Goal: Task Accomplishment & Management: Complete application form

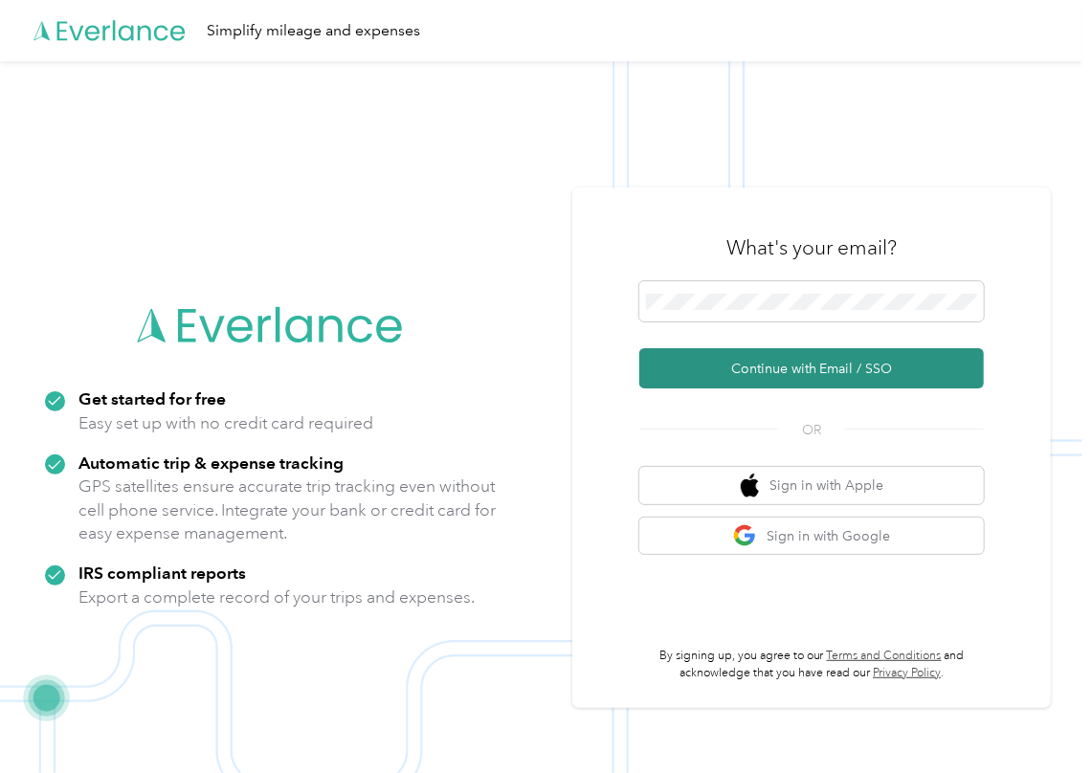
click at [717, 375] on button "Continue with Email / SSO" at bounding box center [811, 368] width 345 height 40
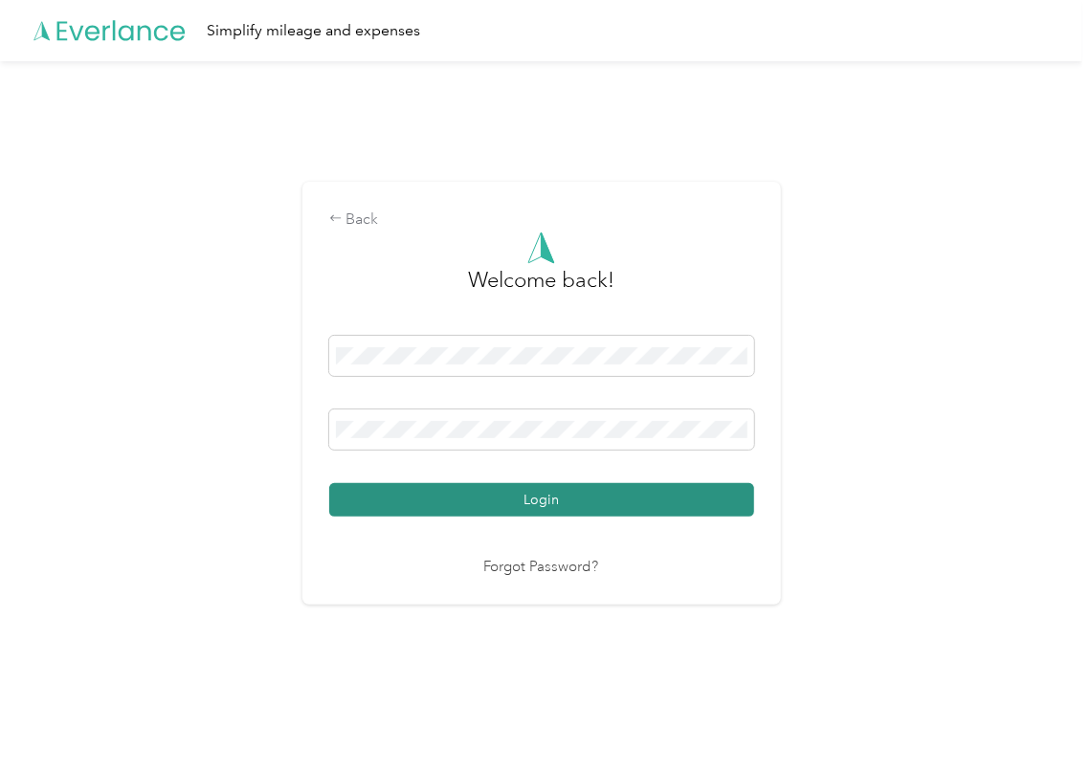
click at [403, 486] on button "Login" at bounding box center [541, 499] width 425 height 33
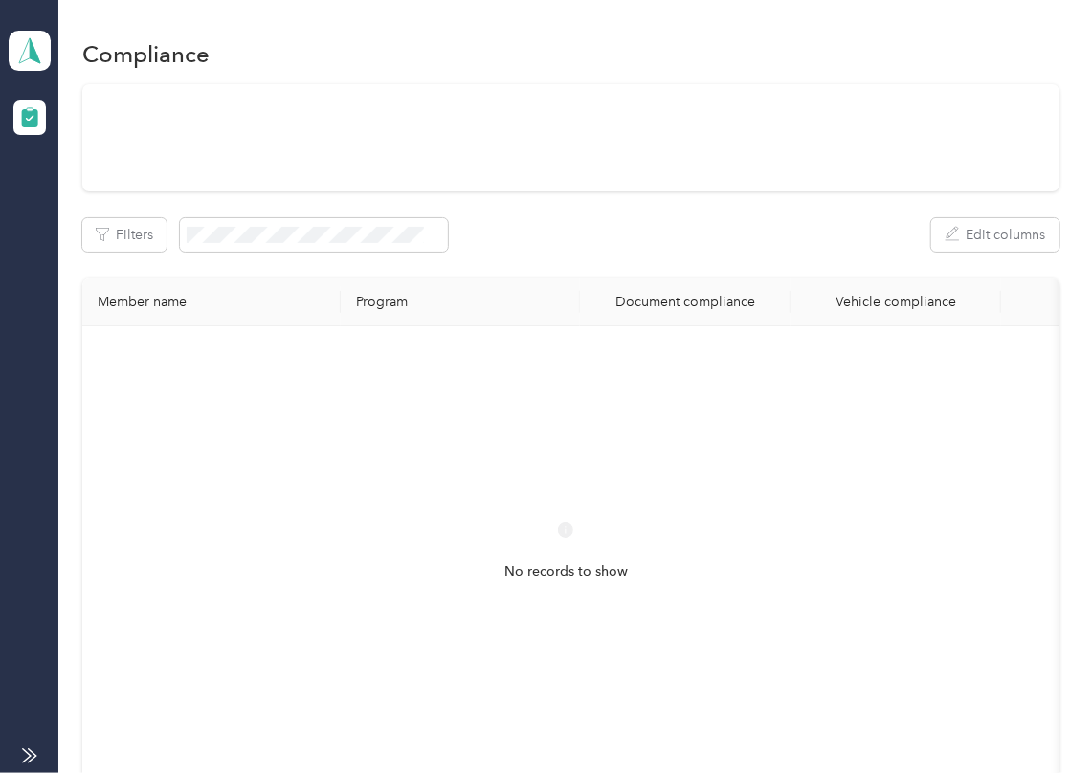
click at [710, 265] on div "Filters Edit columns Member name Program Document compliance Vehicle compliance…" at bounding box center [570, 448] width 977 height 729
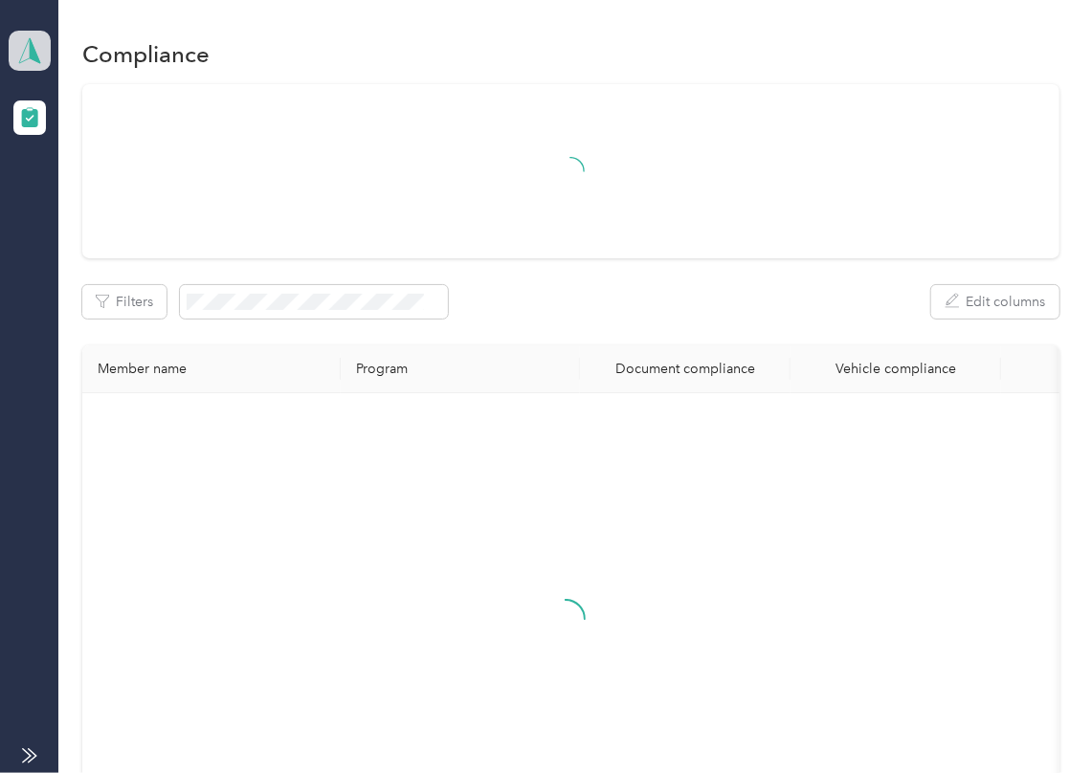
click at [38, 48] on icon at bounding box center [29, 50] width 29 height 27
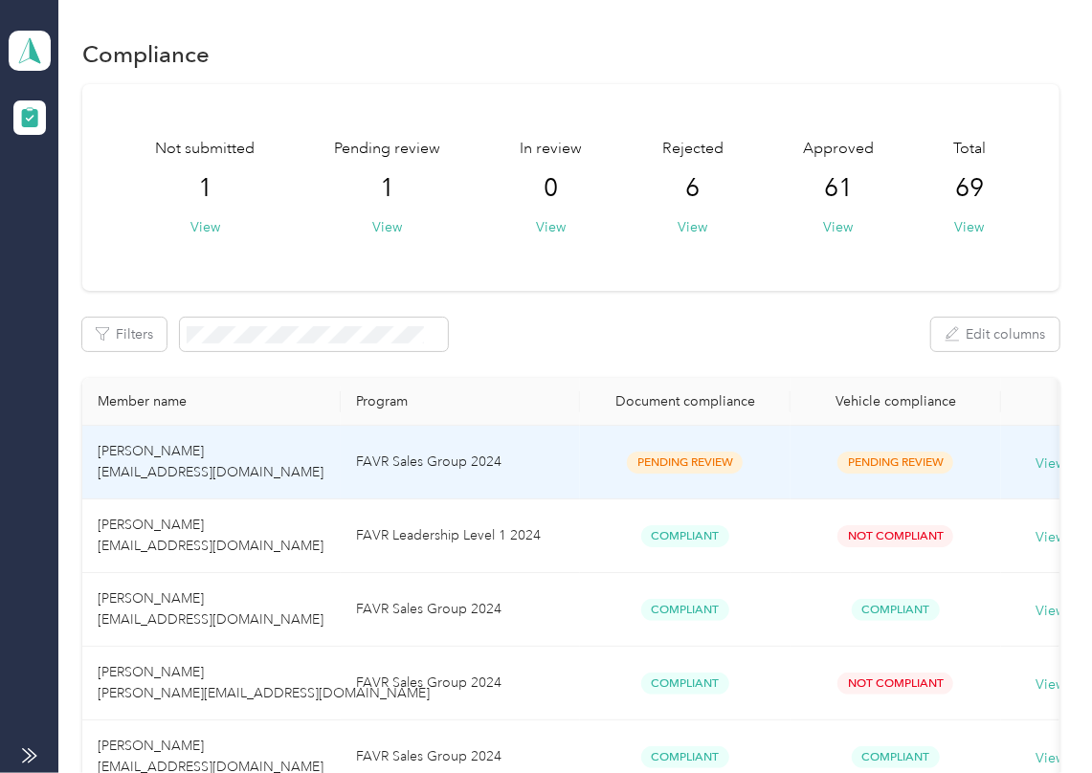
click at [390, 453] on td "FAVR Sales Group 2024" at bounding box center [460, 463] width 239 height 74
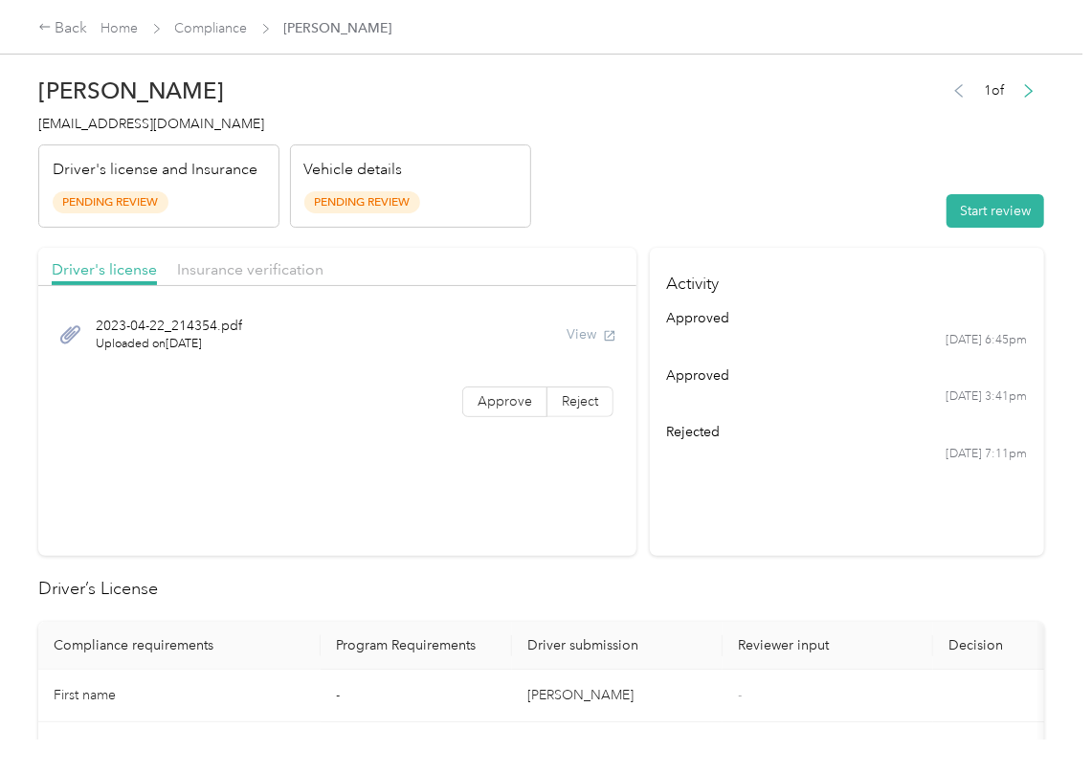
drag, startPoint x: 813, startPoint y: 212, endPoint x: 894, endPoint y: 212, distance: 81.4
click at [814, 212] on header "[PERSON_NAME] [EMAIL_ADDRESS][DOMAIN_NAME] Driver's license and Insurance Pendi…" at bounding box center [541, 147] width 1006 height 161
click at [950, 208] on button "Start review" at bounding box center [996, 210] width 98 height 33
drag, startPoint x: 731, startPoint y: 207, endPoint x: 708, endPoint y: 234, distance: 35.3
click at [729, 207] on header "[PERSON_NAME] [EMAIL_ADDRESS][DOMAIN_NAME] Driver's license and Insurance Pendi…" at bounding box center [541, 147] width 1006 height 161
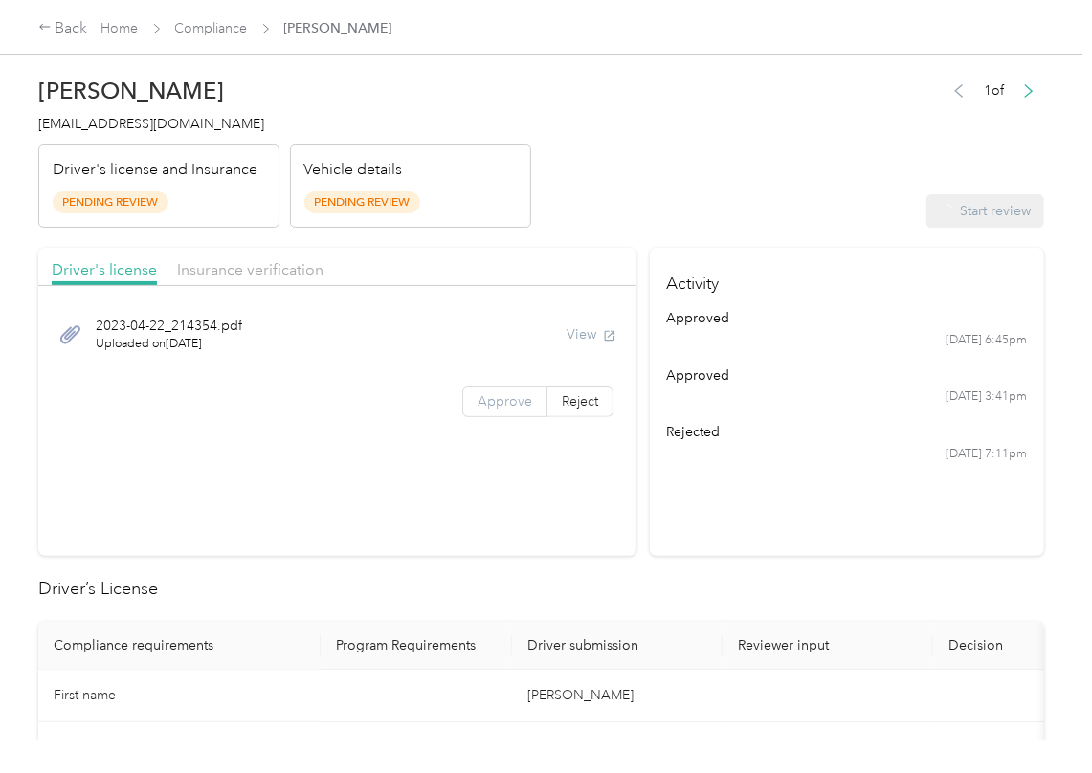
click at [479, 400] on span "Approve" at bounding box center [505, 401] width 55 height 16
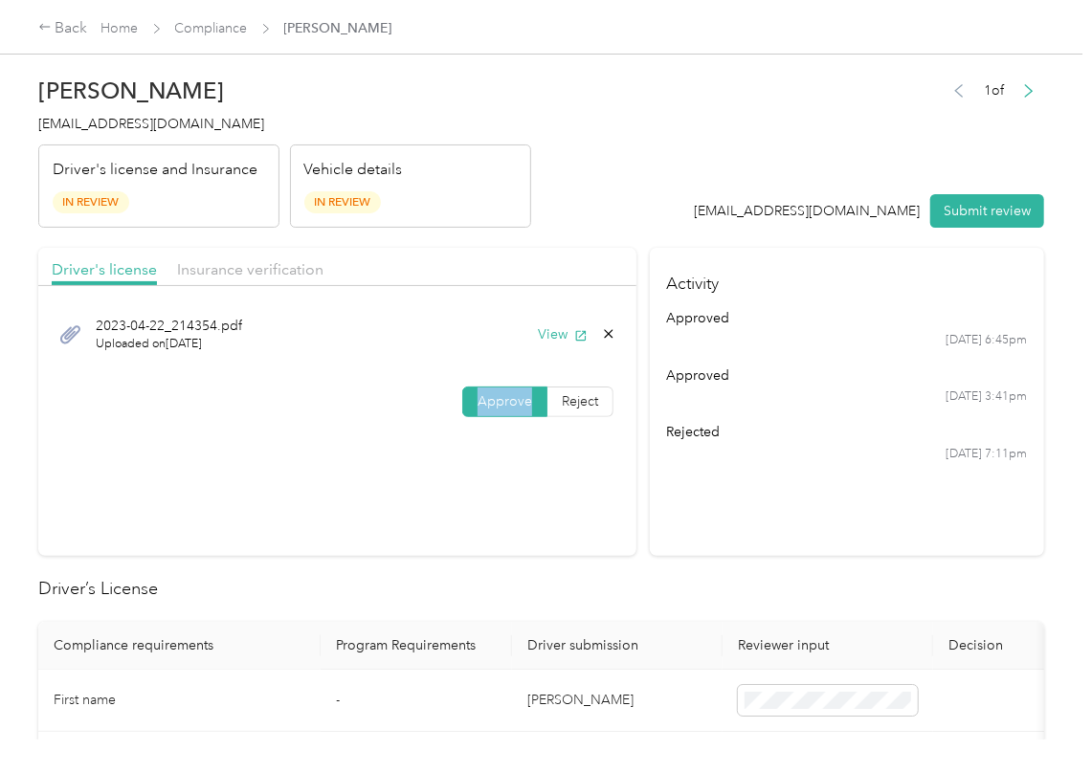
click at [479, 400] on span "Approve" at bounding box center [505, 401] width 55 height 16
click at [599, 250] on div "Driver's license Insurance verification" at bounding box center [337, 267] width 598 height 38
click at [548, 323] on div "2023-04-22_214354.pdf Uploaded on [DATE] View" at bounding box center [337, 334] width 571 height 64
click at [594, 212] on header "[PERSON_NAME] [EMAIL_ADDRESS][DOMAIN_NAME] Driver's license and Insurance In Re…" at bounding box center [541, 147] width 1006 height 161
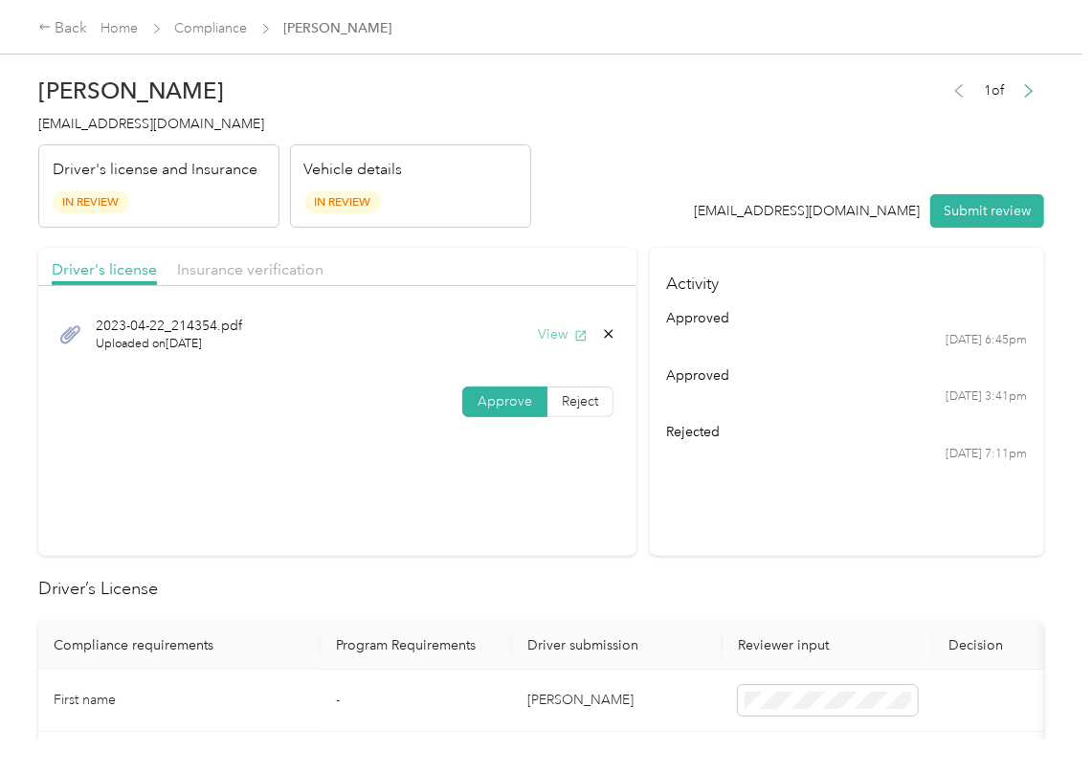
click at [563, 342] on button "View" at bounding box center [563, 334] width 50 height 20
click at [602, 223] on header "[PERSON_NAME] [EMAIL_ADDRESS][DOMAIN_NAME] Driver's license and Insurance In Re…" at bounding box center [541, 147] width 1006 height 161
drag, startPoint x: 307, startPoint y: 269, endPoint x: 277, endPoint y: 272, distance: 30.8
click at [303, 270] on span "Insurance verification" at bounding box center [250, 269] width 146 height 18
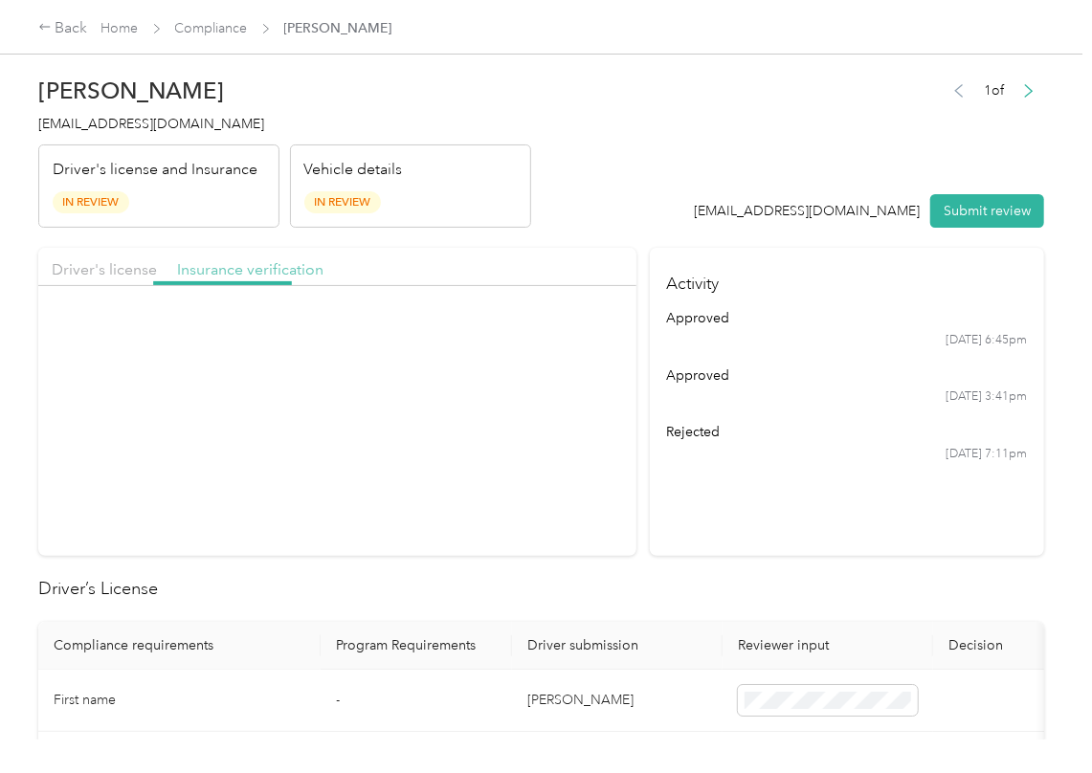
click at [277, 272] on span "Insurance verification" at bounding box center [250, 269] width 146 height 18
click at [567, 333] on button "View" at bounding box center [563, 334] width 50 height 20
drag, startPoint x: 499, startPoint y: 398, endPoint x: 487, endPoint y: 419, distance: 24.0
click at [499, 398] on span "Approve" at bounding box center [505, 401] width 55 height 16
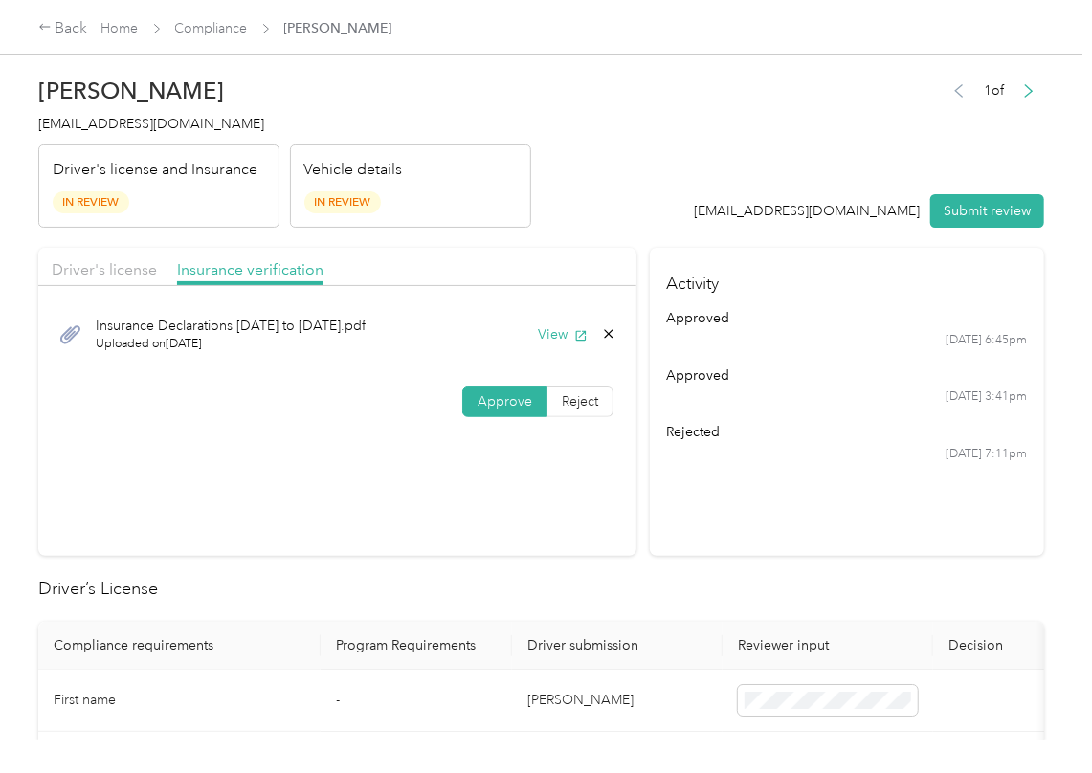
click at [601, 528] on section "Driver's license Insurance verification Insurance Declarations [DATE] to [DATE]…" at bounding box center [337, 402] width 598 height 308
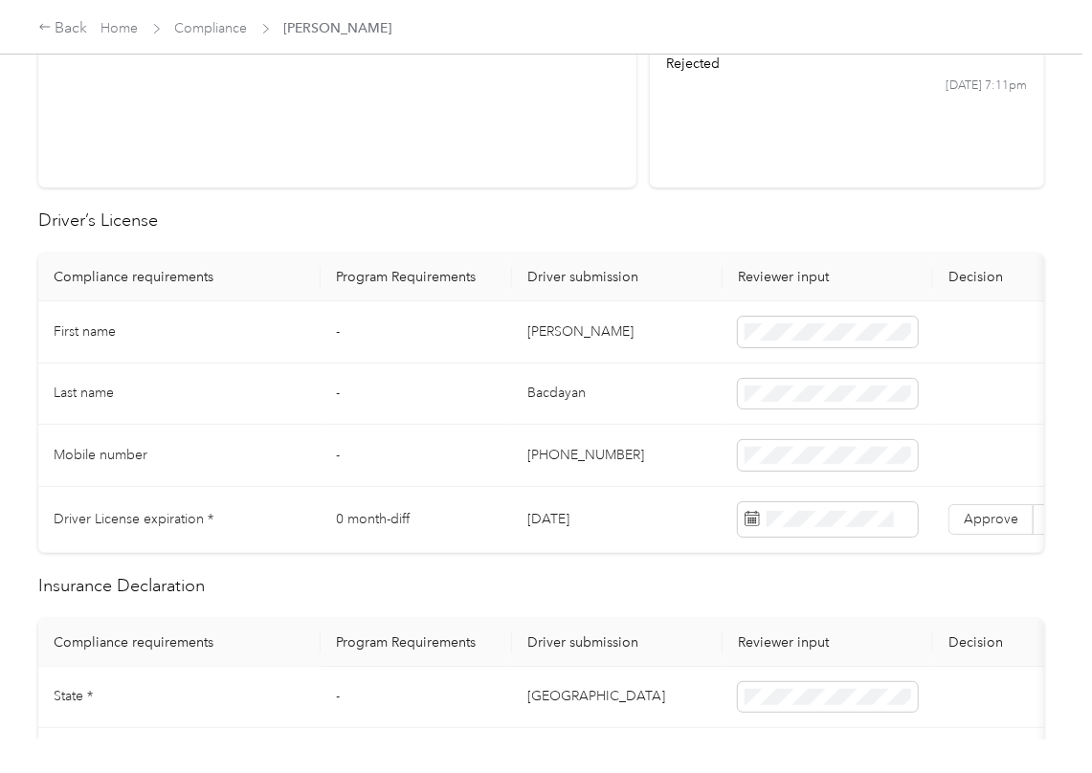
scroll to position [383, 0]
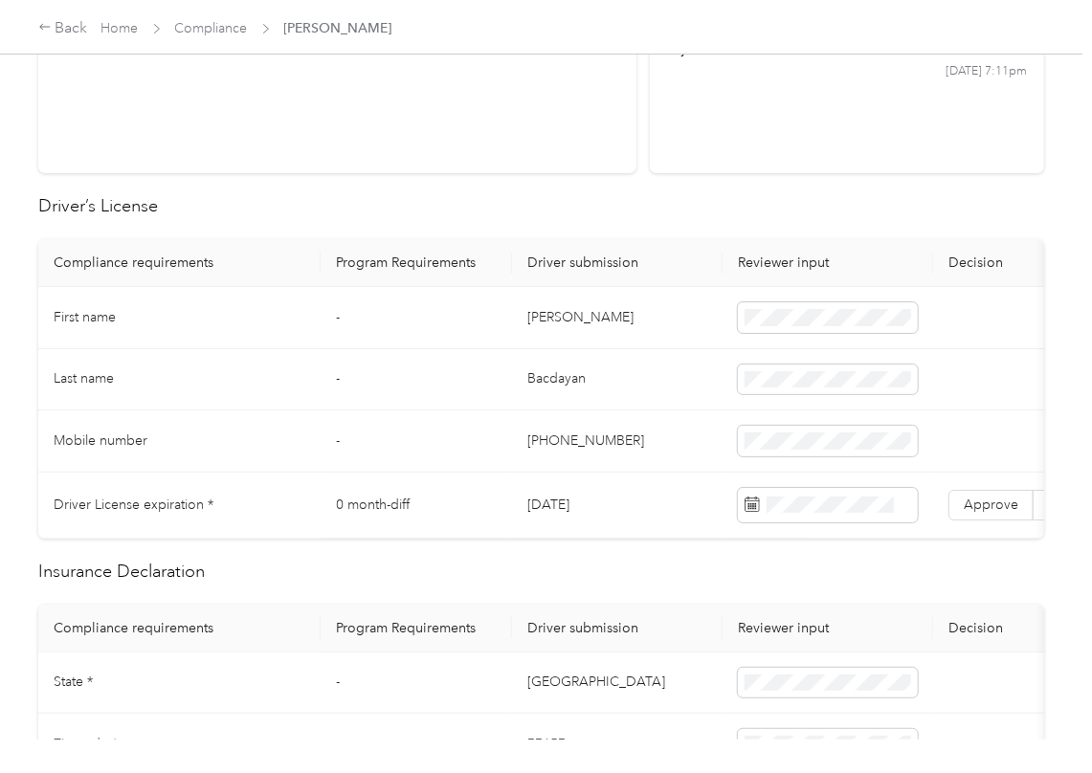
click at [560, 503] on td "[DATE]" at bounding box center [617, 506] width 211 height 66
copy td "[DATE]"
click at [556, 205] on h2 "Driver’s License" at bounding box center [541, 206] width 1006 height 26
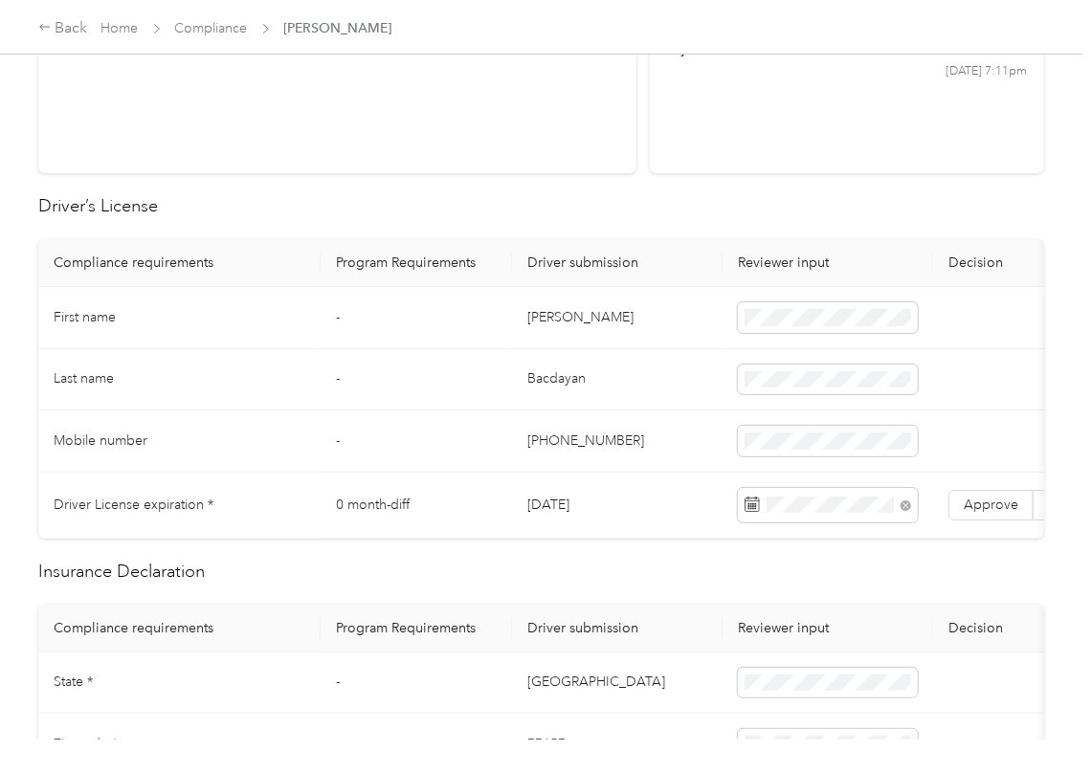
click at [984, 487] on td "Approve Reject" at bounding box center [1033, 506] width 201 height 66
click at [936, 503] on td "Approve Reject" at bounding box center [1033, 506] width 201 height 66
click at [942, 513] on td "Approve Reject" at bounding box center [1033, 506] width 201 height 66
click at [974, 510] on span "Approve" at bounding box center [991, 505] width 55 height 16
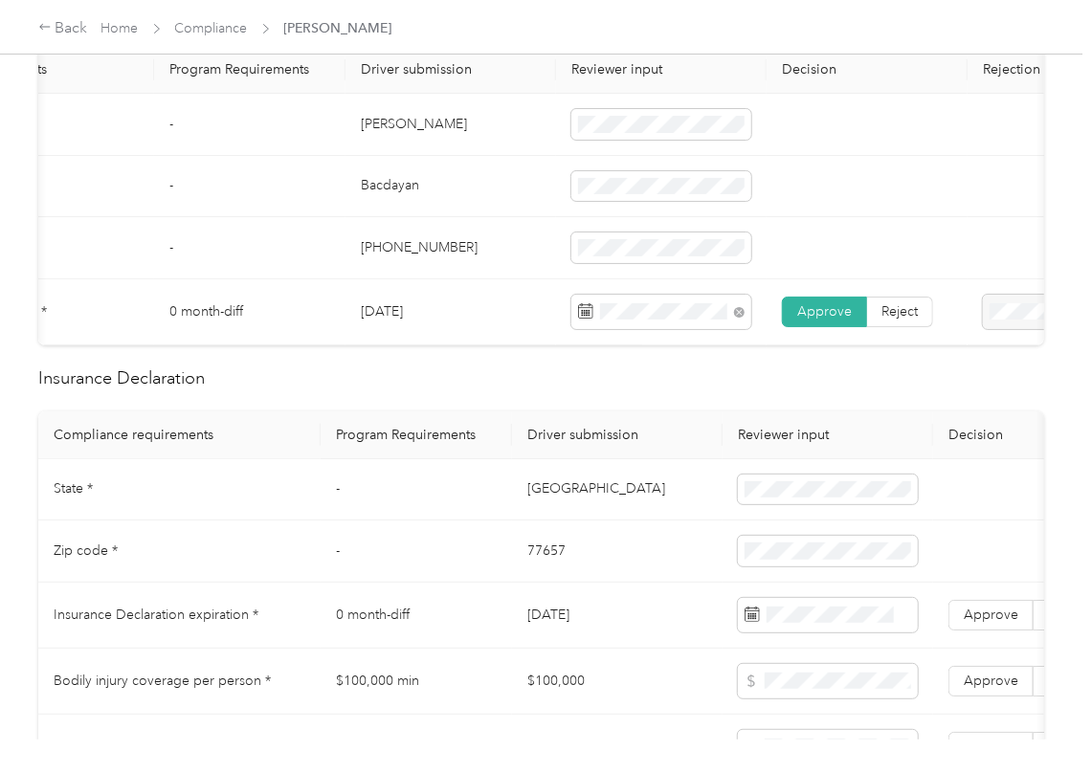
scroll to position [637, 0]
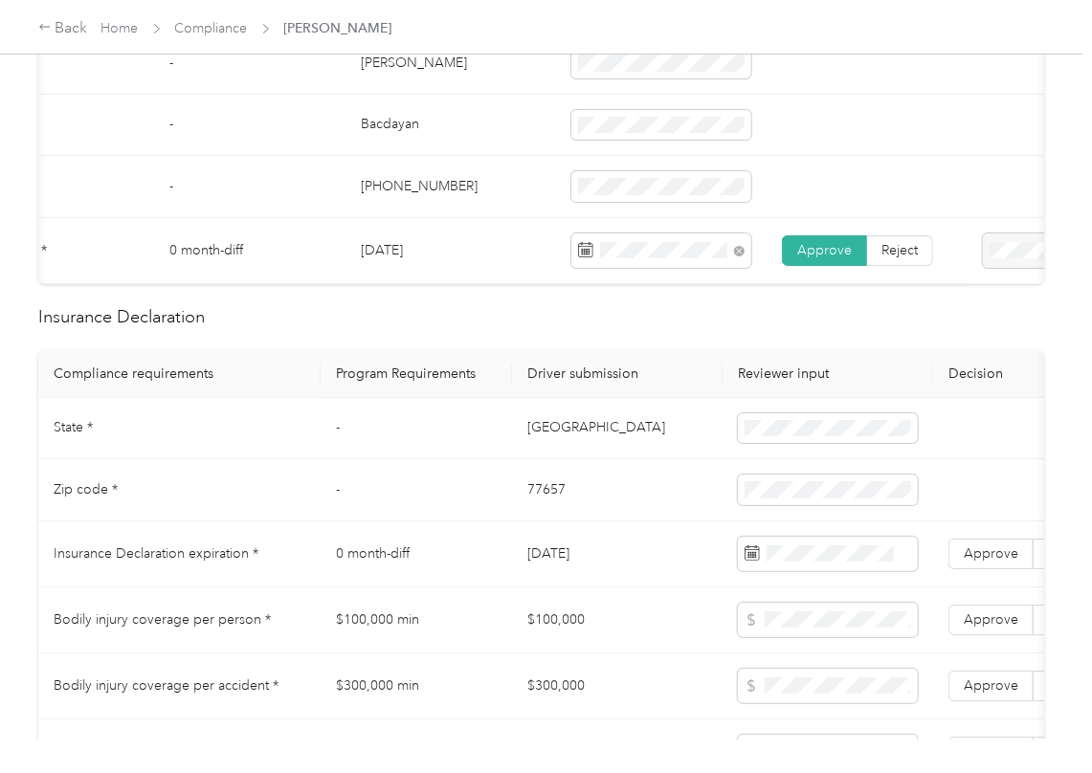
click at [546, 442] on td "[GEOGRAPHIC_DATA]" at bounding box center [617, 429] width 211 height 62
copy td "[GEOGRAPHIC_DATA]"
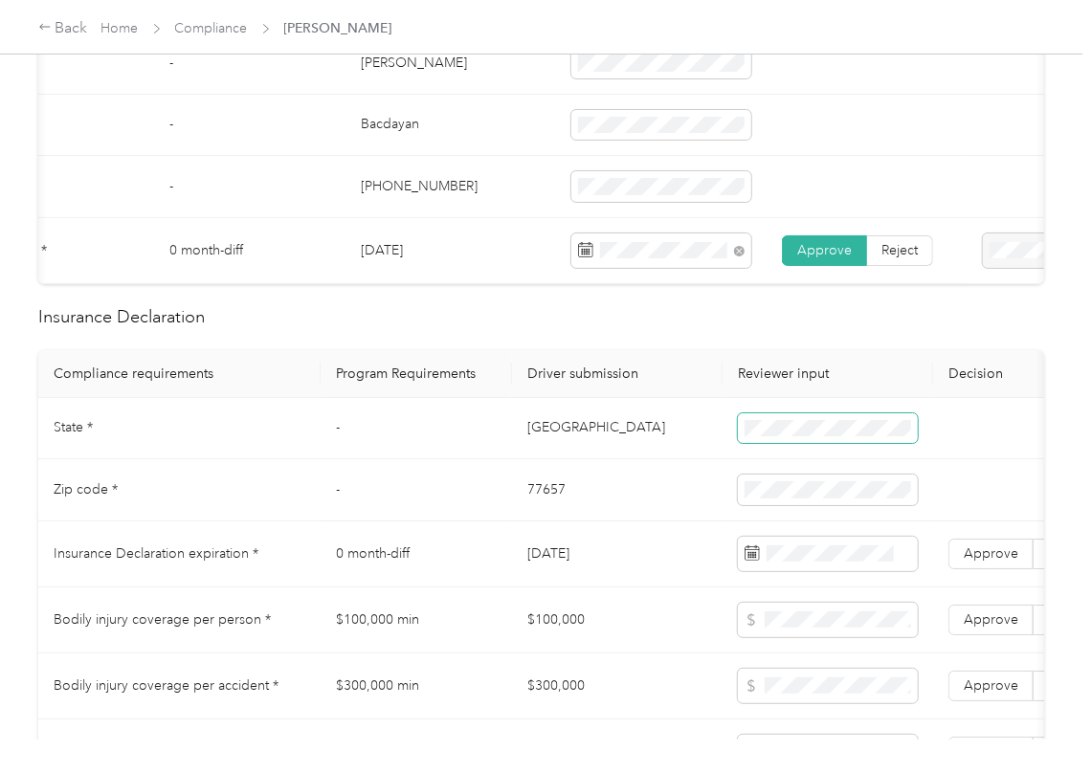
click at [771, 444] on span at bounding box center [828, 428] width 180 height 31
click at [537, 515] on td "77657" at bounding box center [617, 490] width 211 height 62
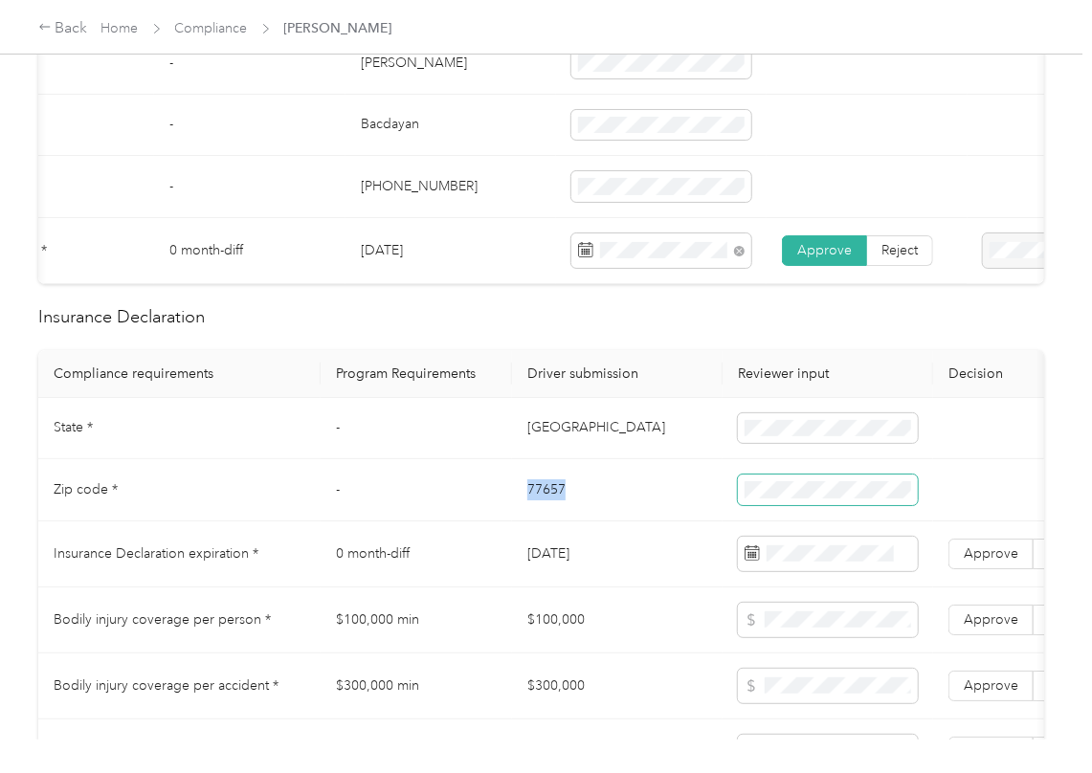
copy td "77657"
click at [801, 505] on span at bounding box center [828, 490] width 180 height 31
click at [444, 460] on td "-" at bounding box center [416, 429] width 191 height 62
click at [959, 564] on label "Approve" at bounding box center [990, 554] width 85 height 31
click at [974, 562] on span "Approve" at bounding box center [991, 554] width 55 height 16
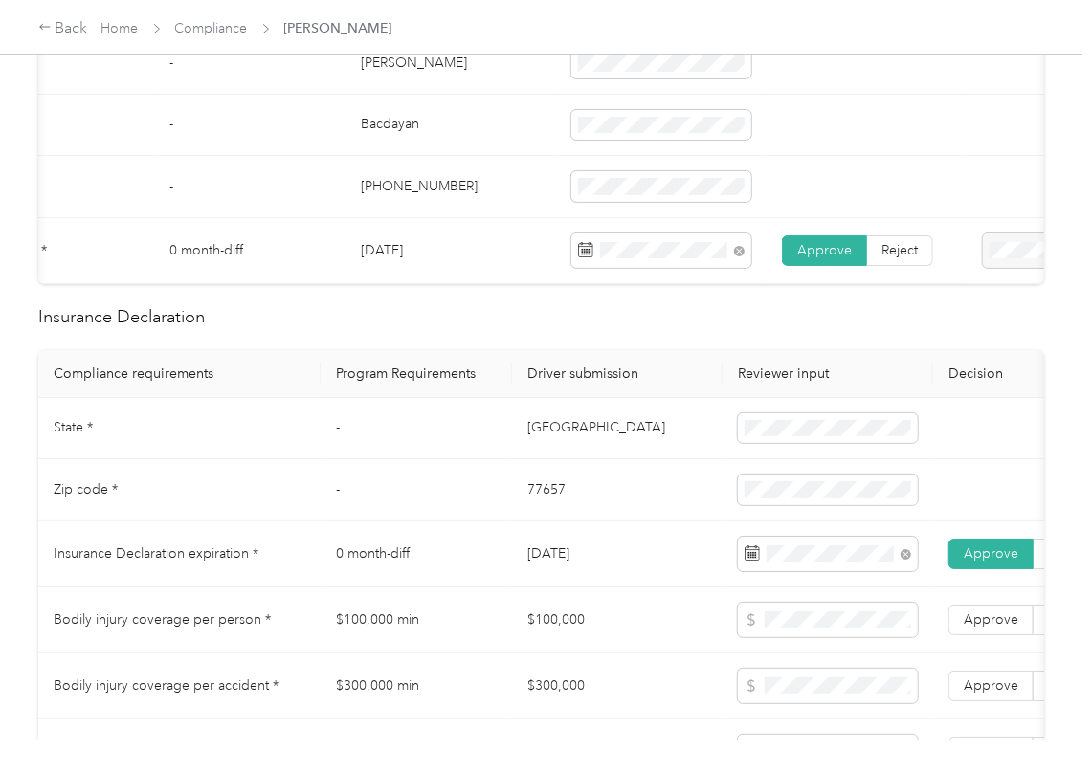
click at [380, 502] on td "-" at bounding box center [416, 490] width 191 height 62
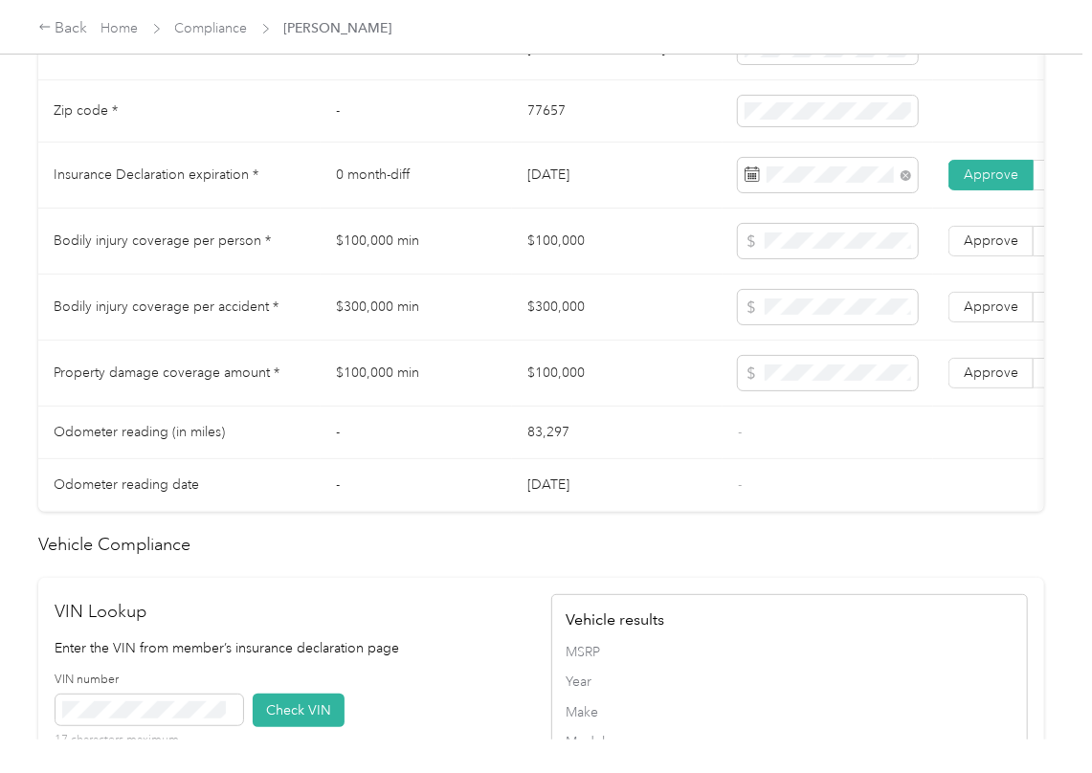
scroll to position [1531, 0]
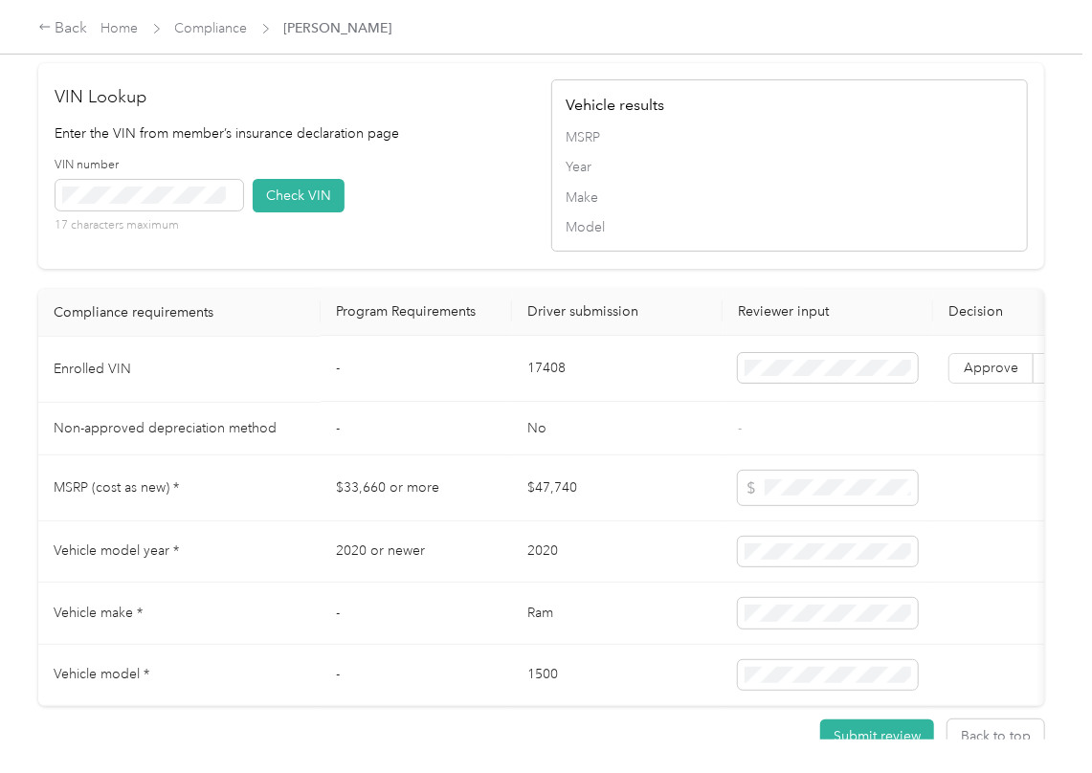
click at [544, 403] on td "17408" at bounding box center [617, 370] width 211 height 66
drag, startPoint x: 544, startPoint y: 412, endPoint x: 6, endPoint y: 457, distance: 539.9
click at [541, 403] on td "17408" at bounding box center [617, 370] width 211 height 66
copy td "17408"
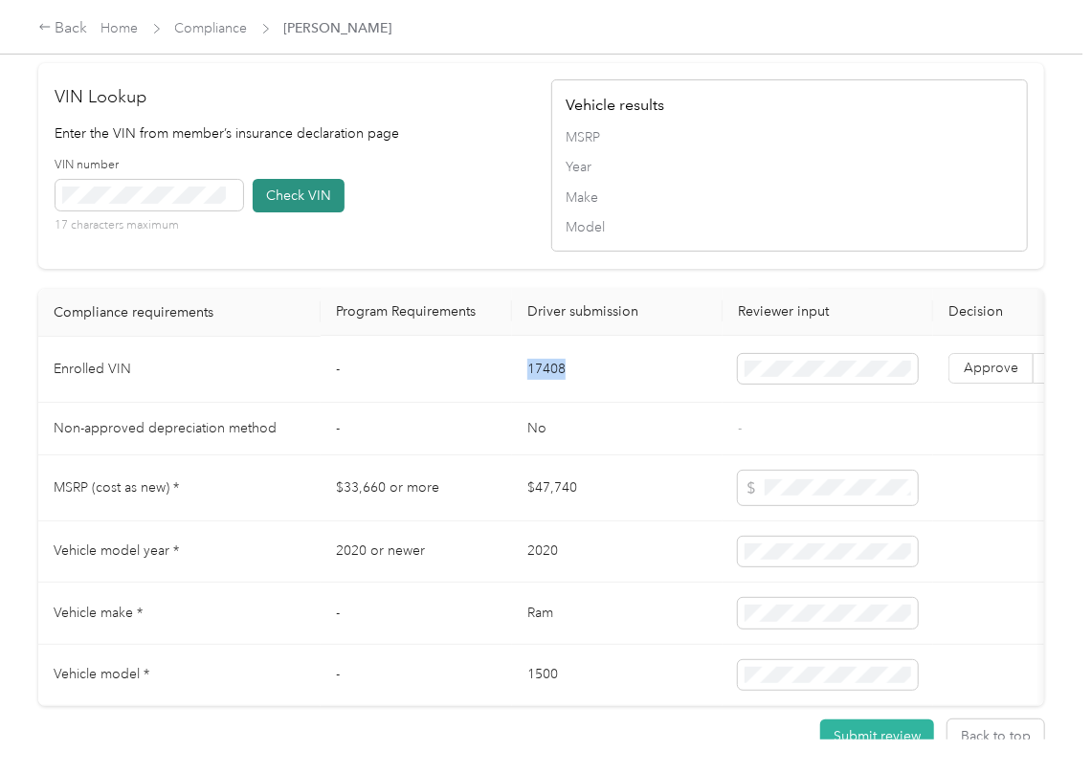
drag, startPoint x: 505, startPoint y: 277, endPoint x: 261, endPoint y: 255, distance: 245.1
click at [484, 248] on div "VIN number 17 characters maximum Check VIN" at bounding box center [294, 202] width 477 height 91
click at [262, 212] on button "Check VIN" at bounding box center [299, 195] width 92 height 33
click at [967, 377] on span "Approve" at bounding box center [991, 369] width 55 height 16
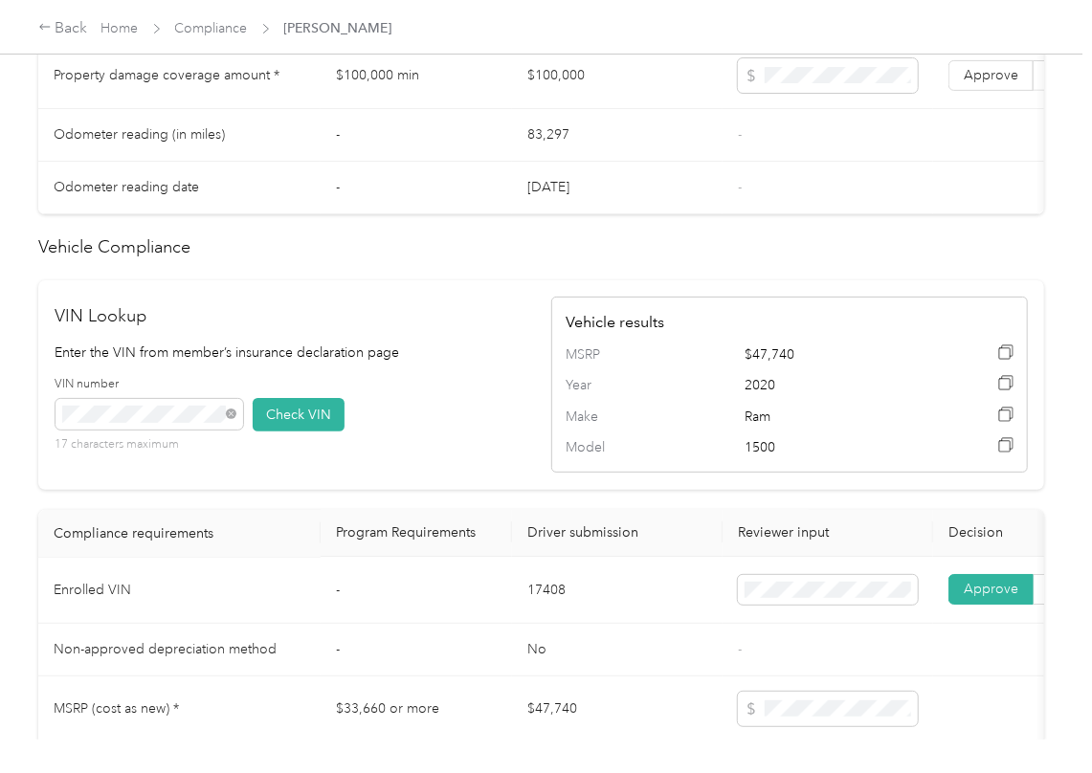
scroll to position [766, 0]
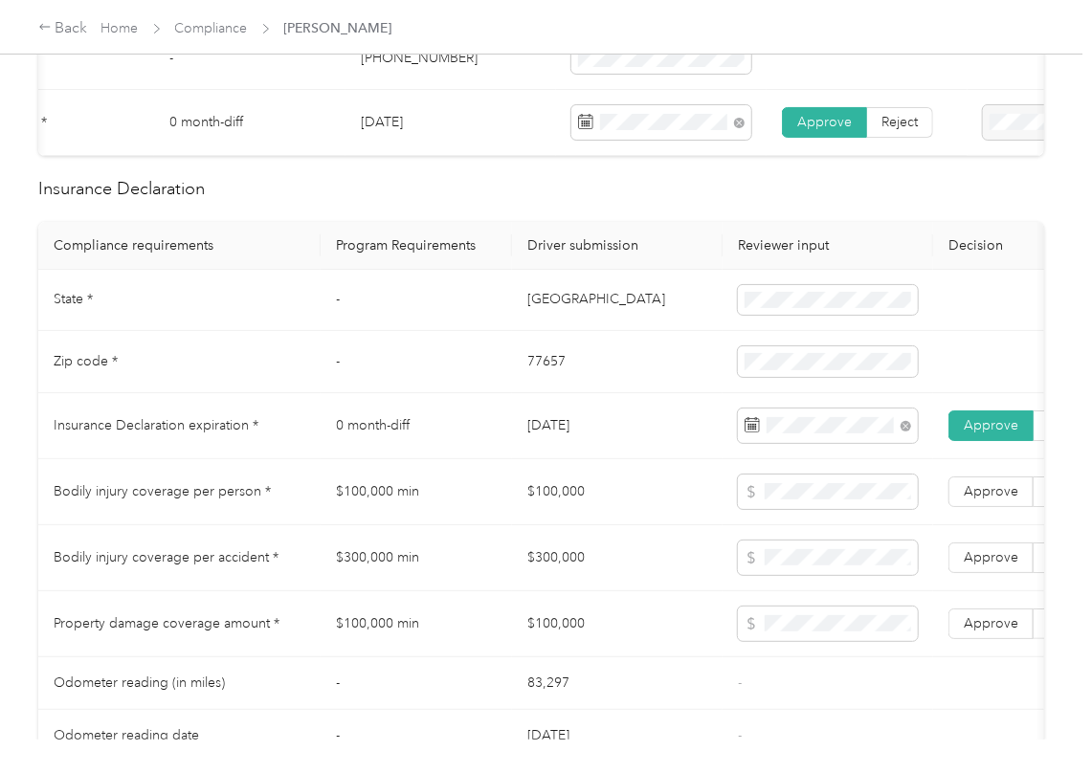
click at [561, 502] on td "$100,000" at bounding box center [617, 492] width 211 height 66
copy td "$100,000"
click at [575, 576] on td "$300,000" at bounding box center [617, 558] width 211 height 66
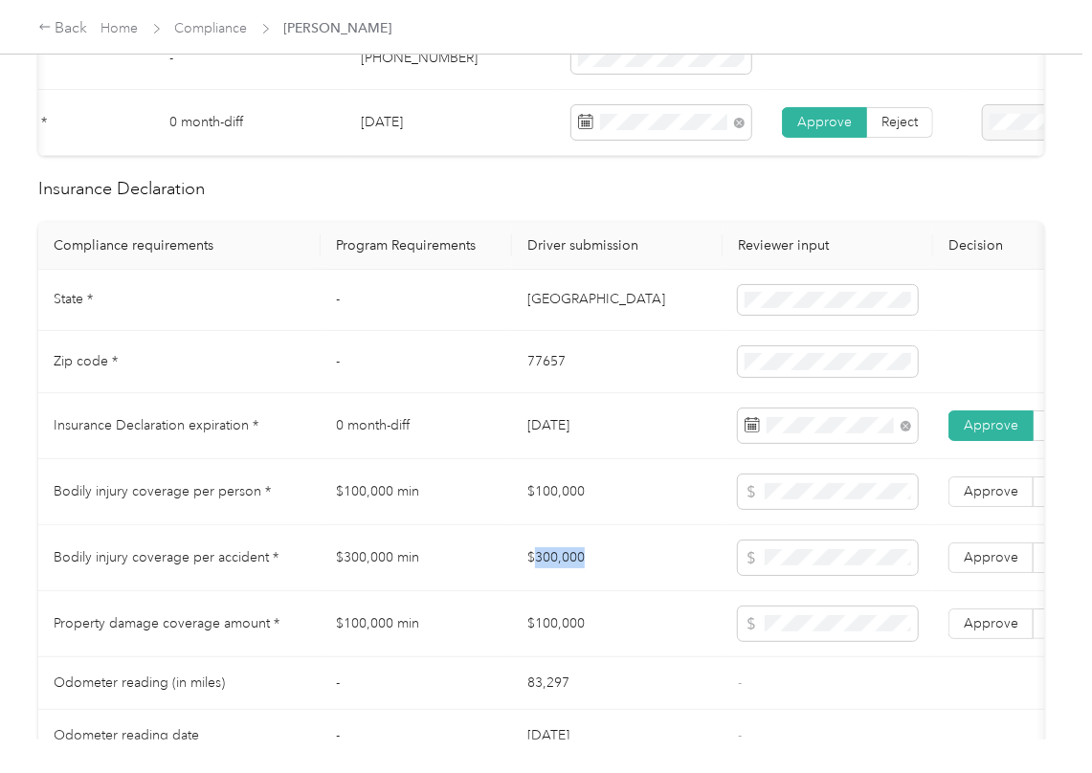
click at [575, 576] on td "$300,000" at bounding box center [617, 558] width 211 height 66
copy td "$300,000"
click at [976, 566] on span "Approve" at bounding box center [991, 557] width 55 height 16
click at [986, 500] on span "Approve" at bounding box center [991, 491] width 55 height 16
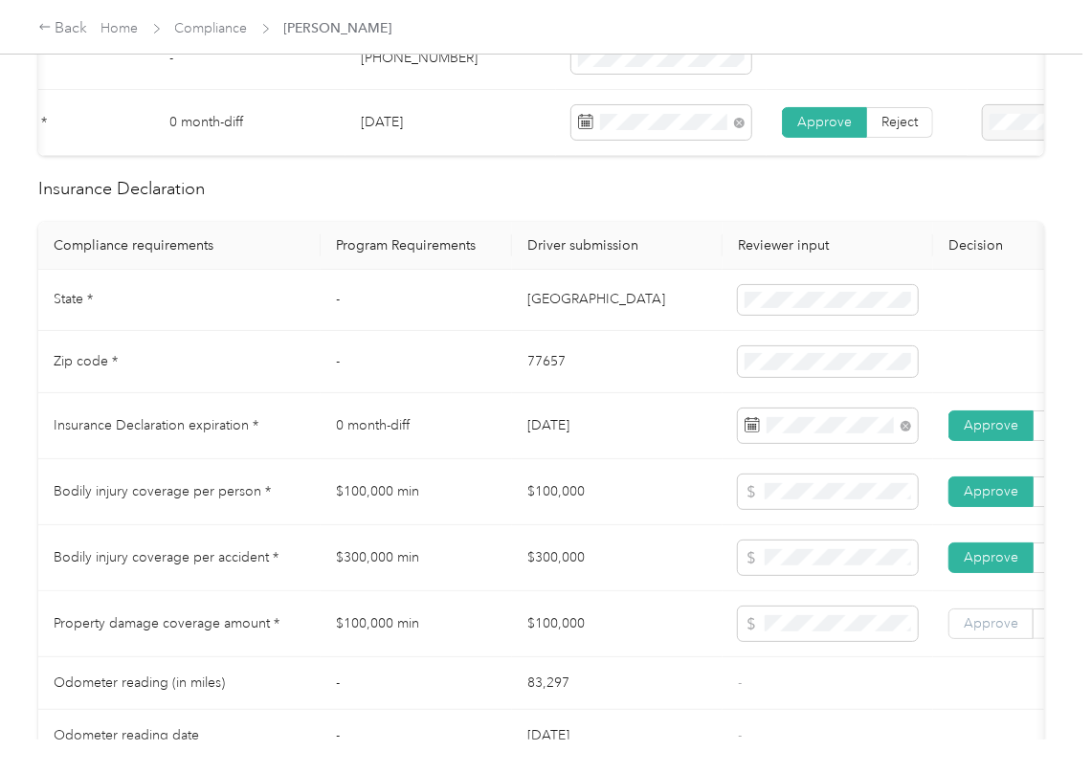
click at [988, 632] on span "Approve" at bounding box center [991, 623] width 55 height 16
click at [454, 643] on td "$100,000 min" at bounding box center [416, 624] width 191 height 66
click at [555, 572] on td "$300,000" at bounding box center [617, 558] width 211 height 66
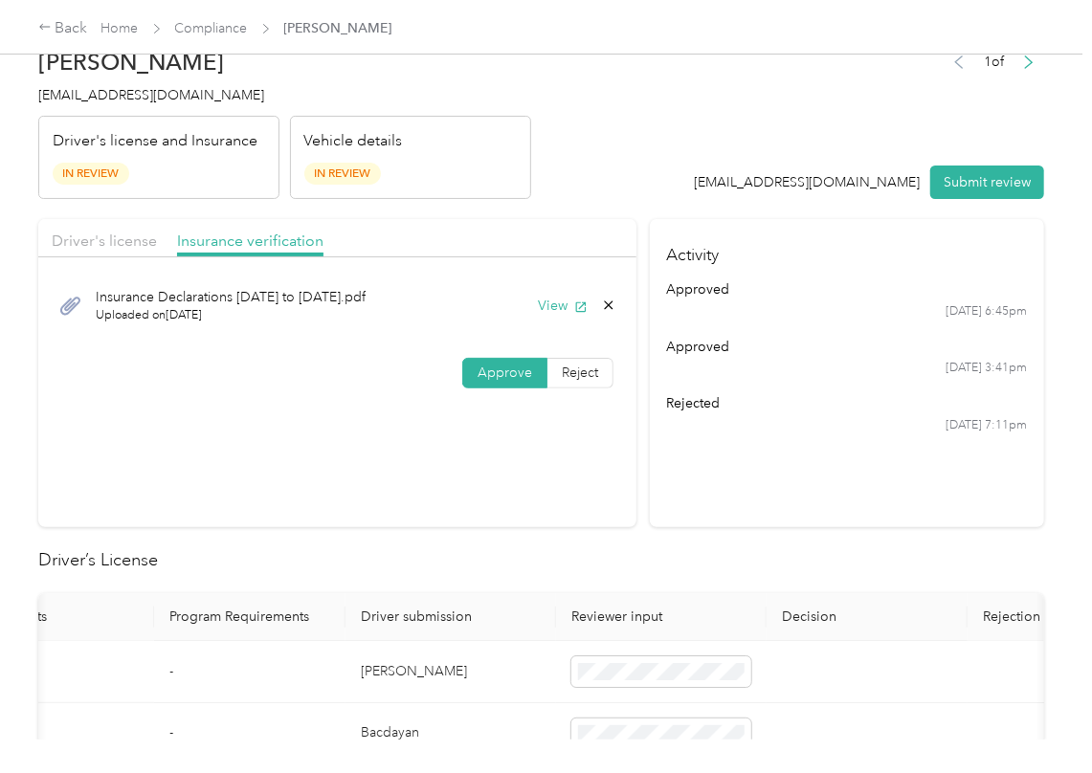
scroll to position [0, 0]
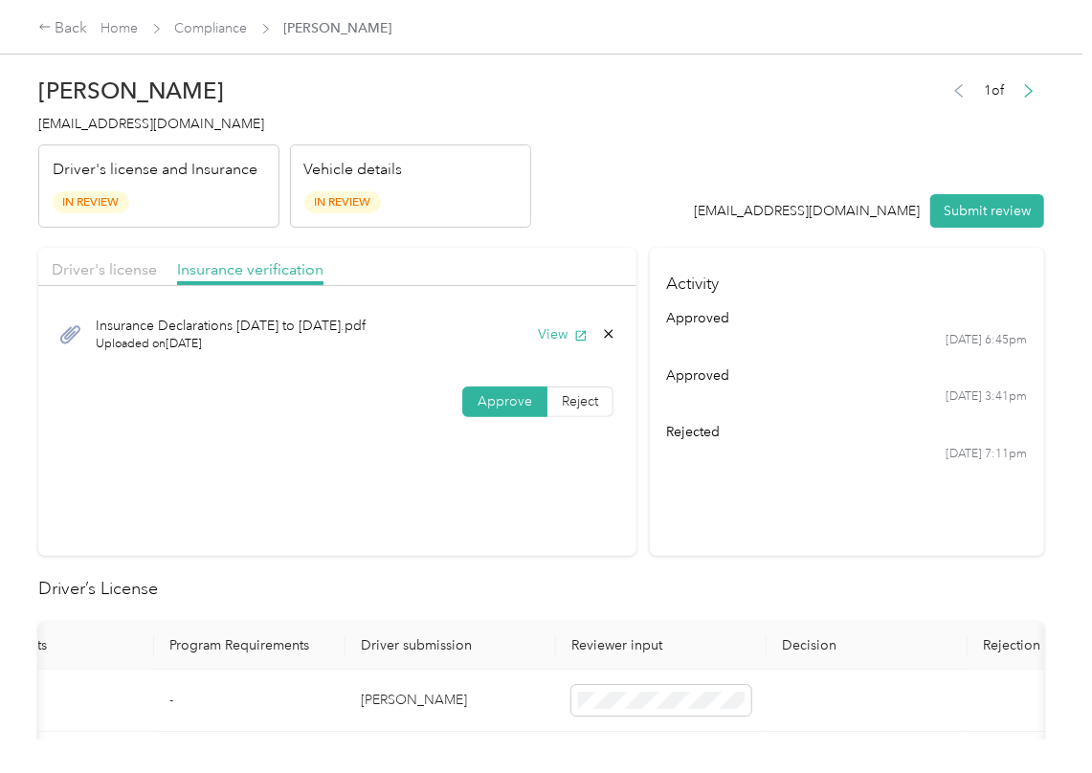
click at [124, 281] on div "Driver's license" at bounding box center [104, 270] width 105 height 24
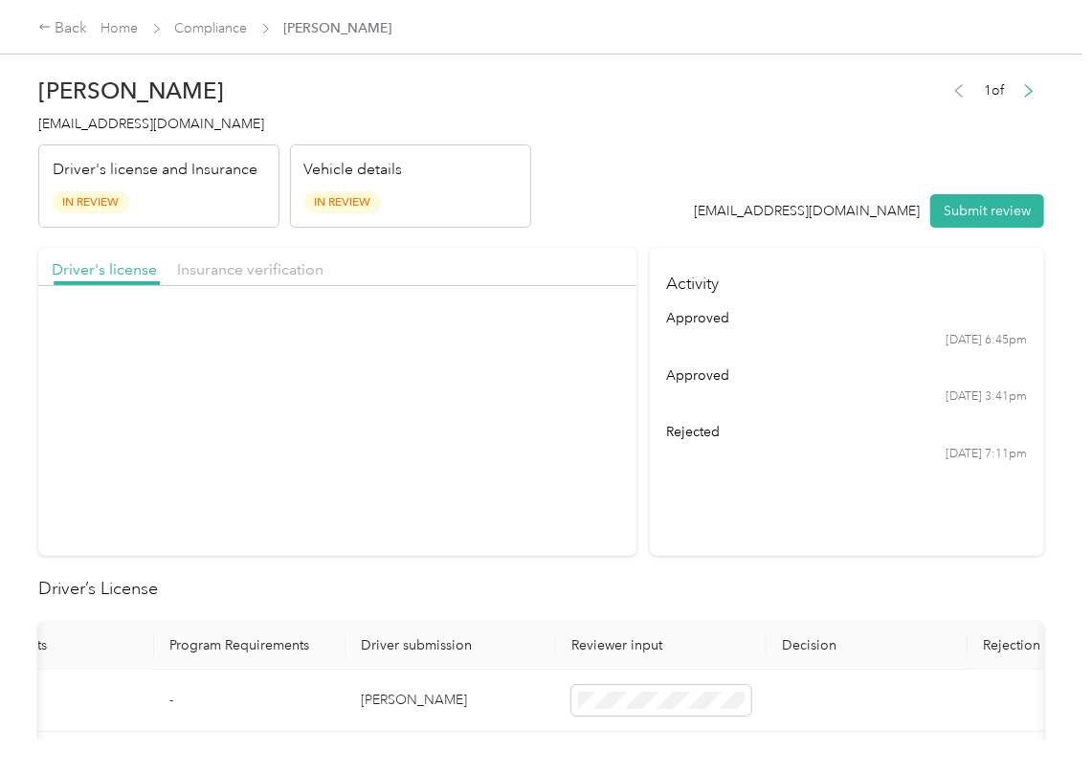
click at [963, 211] on button "Submit review" at bounding box center [987, 210] width 114 height 33
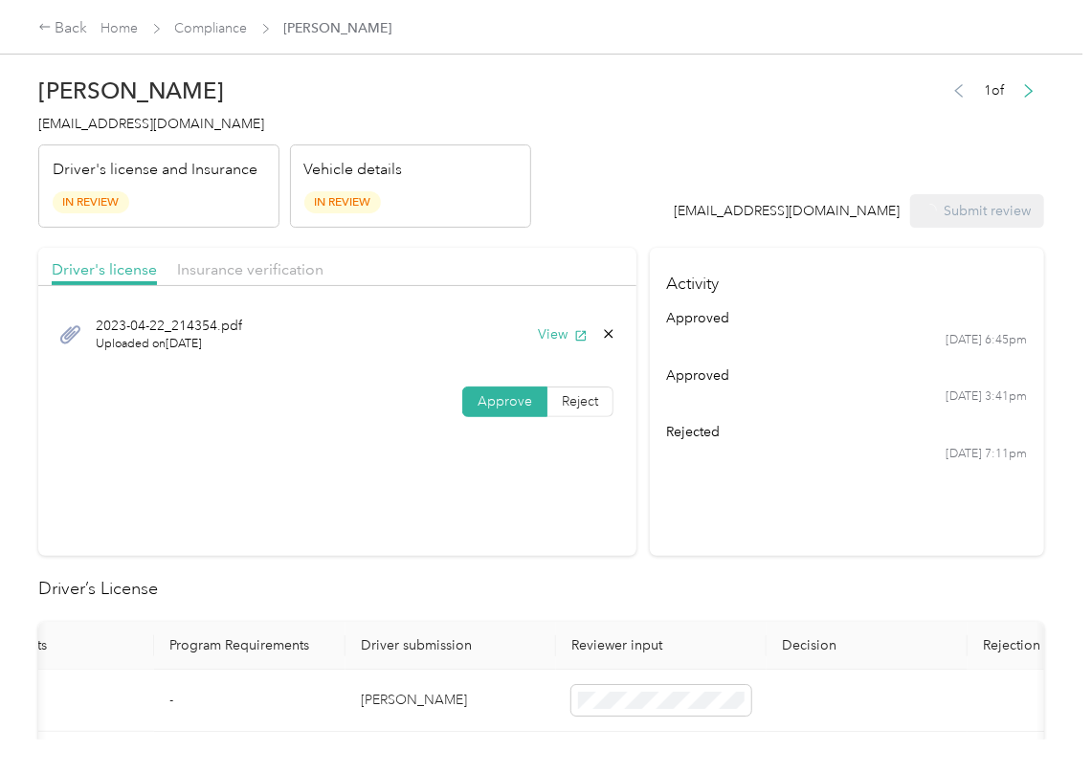
click at [205, 130] on span "[EMAIL_ADDRESS][DOMAIN_NAME]" at bounding box center [151, 124] width 226 height 16
copy span "[EMAIL_ADDRESS][DOMAIN_NAME]"
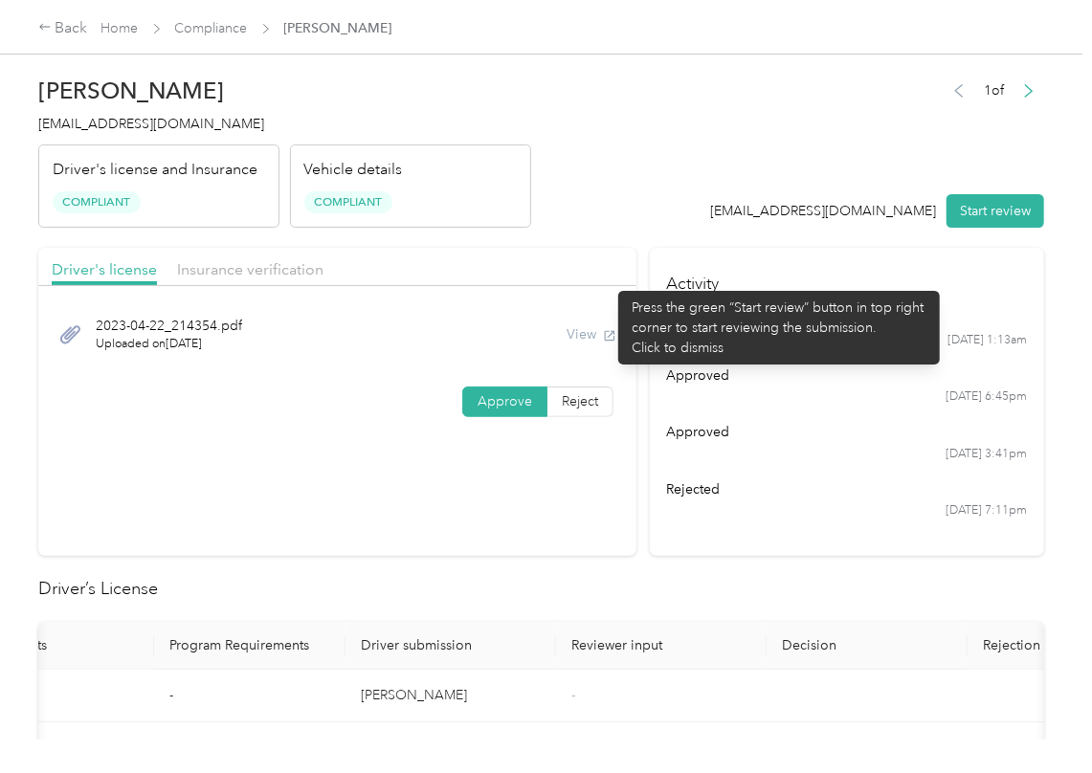
click at [609, 281] on div "Driver's license Insurance verification" at bounding box center [337, 267] width 598 height 38
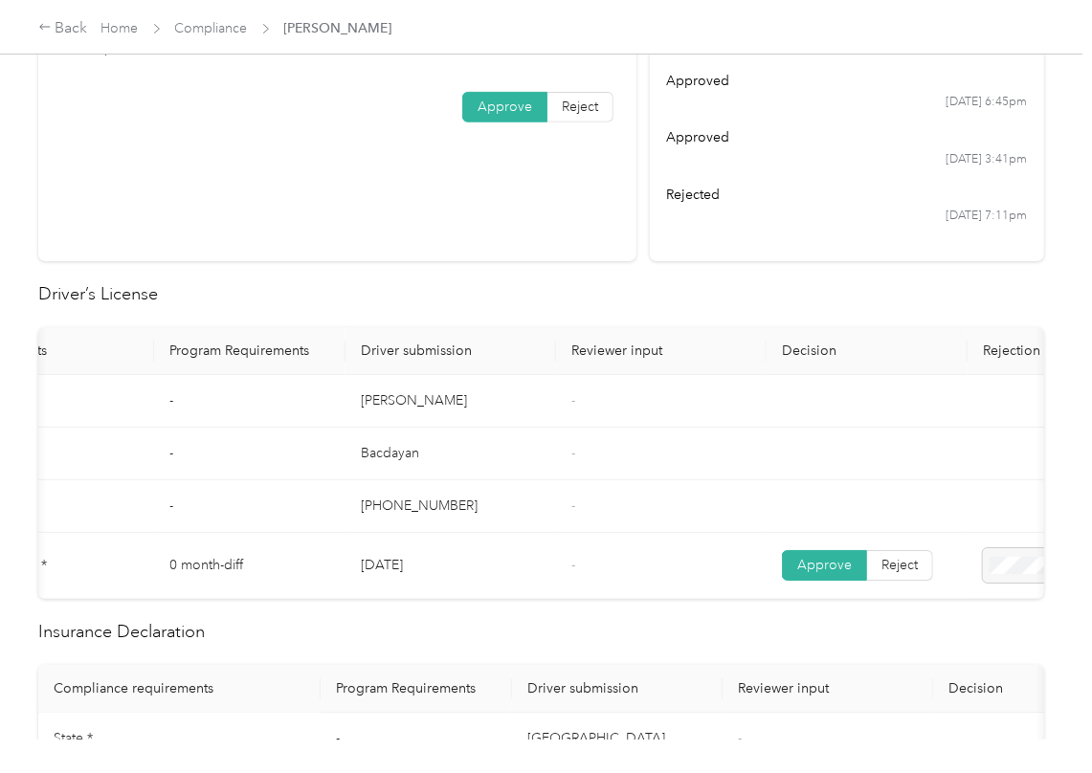
scroll to position [766, 0]
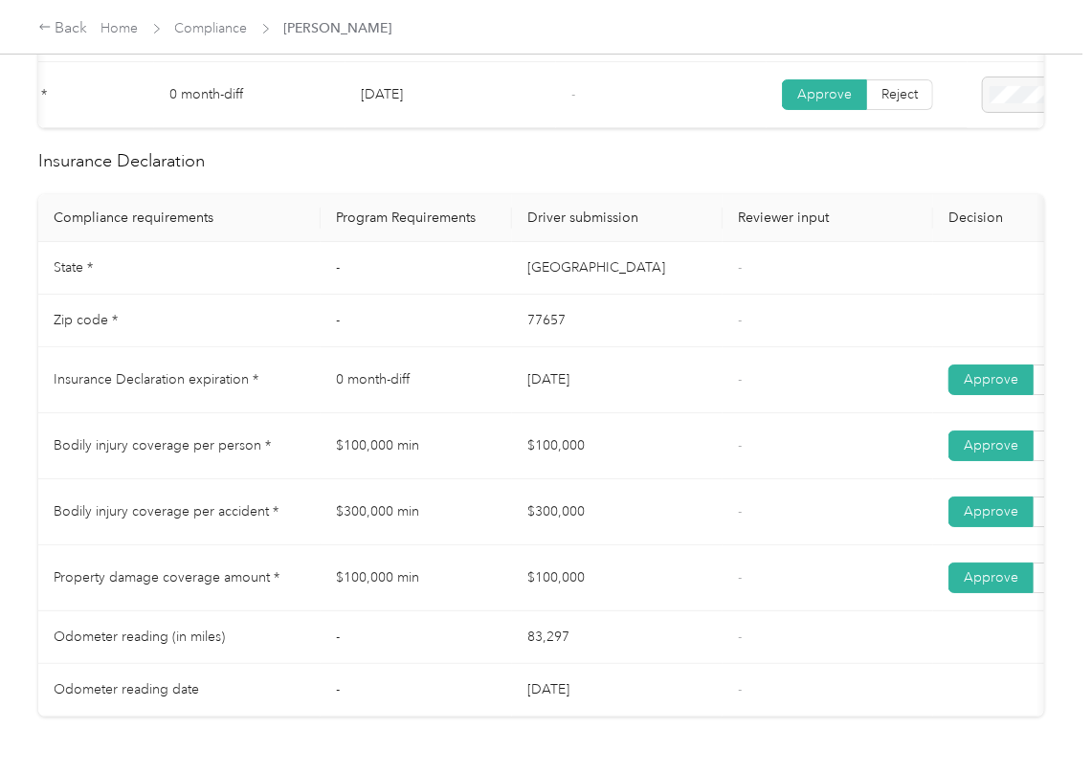
drag, startPoint x: 578, startPoint y: 404, endPoint x: 578, endPoint y: 434, distance: 29.7
click at [591, 404] on tr "Insurance Declaration expiration * 0 month-diff [DATE] - Approve Reject" at bounding box center [713, 380] width 1350 height 66
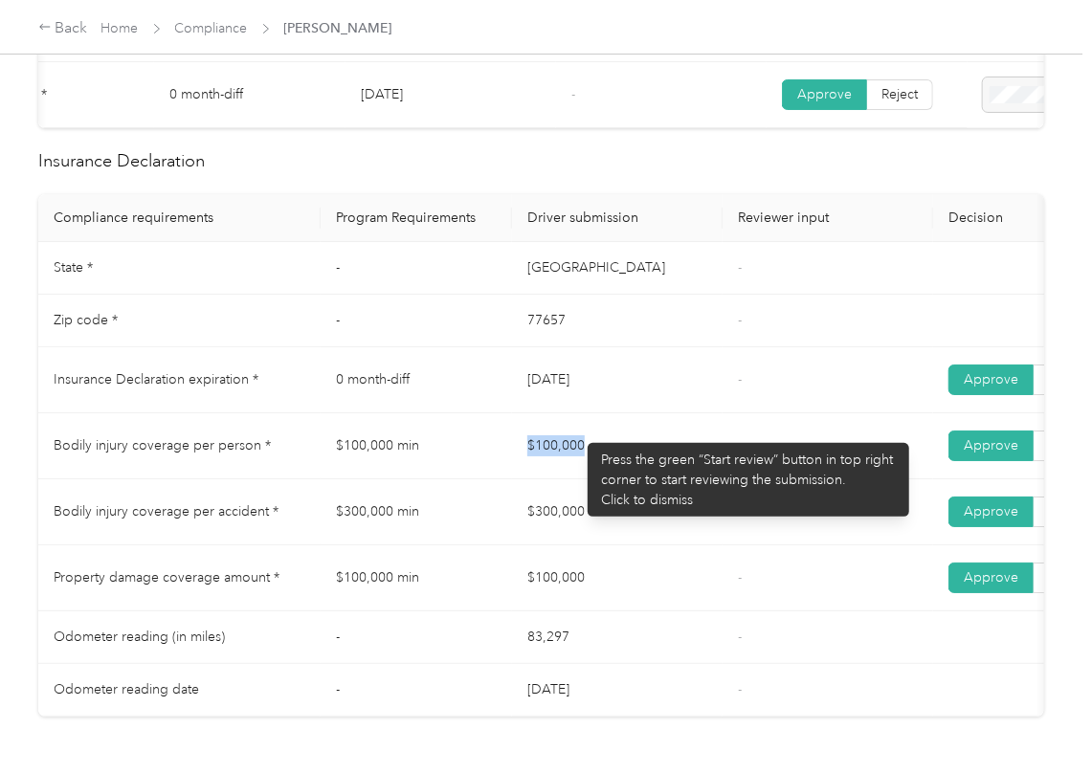
click at [643, 479] on tr "Bodily injury coverage per person * $100,000 min $100,000 - Approve Reject" at bounding box center [713, 446] width 1350 height 66
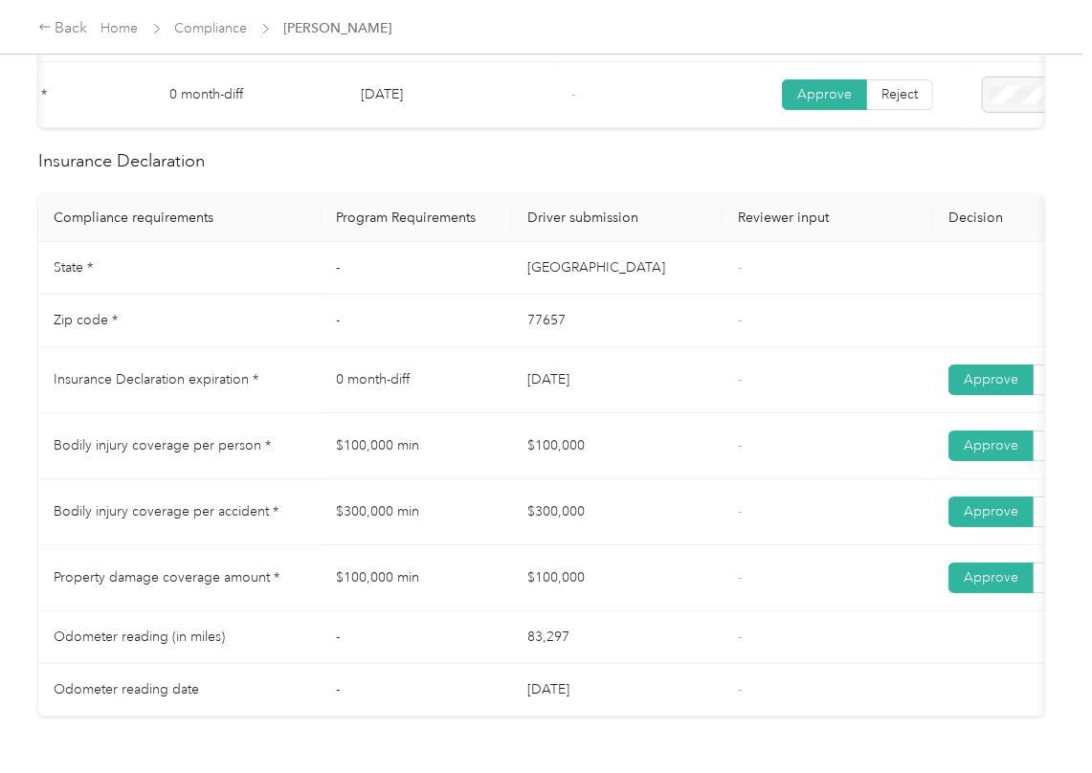
drag, startPoint x: 465, startPoint y: 549, endPoint x: 617, endPoint y: 551, distance: 152.2
click at [611, 546] on tr "Bodily injury coverage per accident * $300,000 min $300,000 - Approve Reject" at bounding box center [713, 513] width 1350 height 66
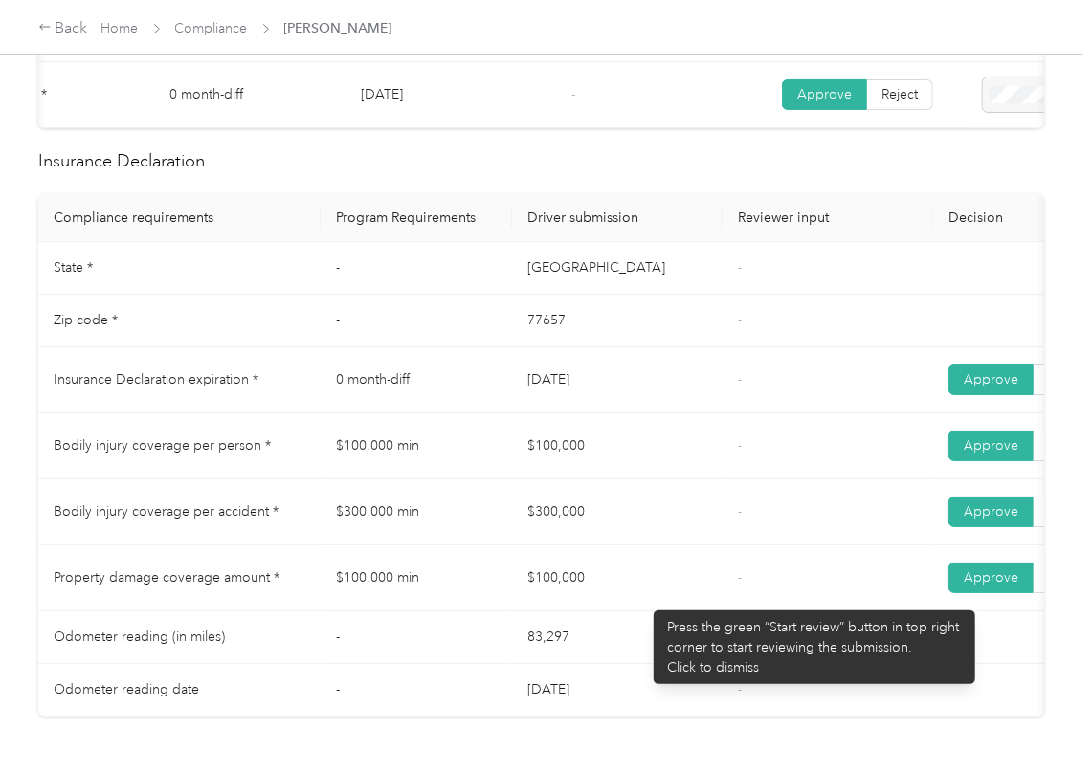
drag, startPoint x: 587, startPoint y: 601, endPoint x: 731, endPoint y: 591, distance: 144.9
click at [705, 601] on td "$100,000" at bounding box center [617, 579] width 211 height 66
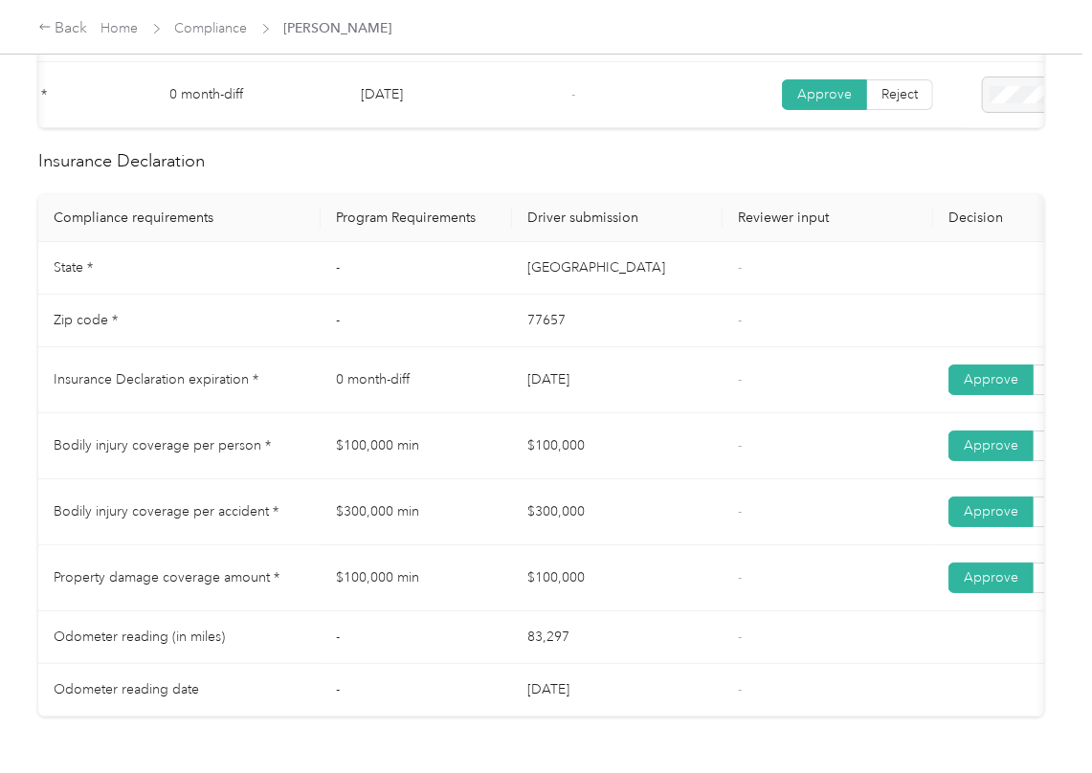
click at [731, 591] on td "-" at bounding box center [828, 579] width 211 height 66
click at [215, 27] on link "Compliance" at bounding box center [211, 28] width 73 height 16
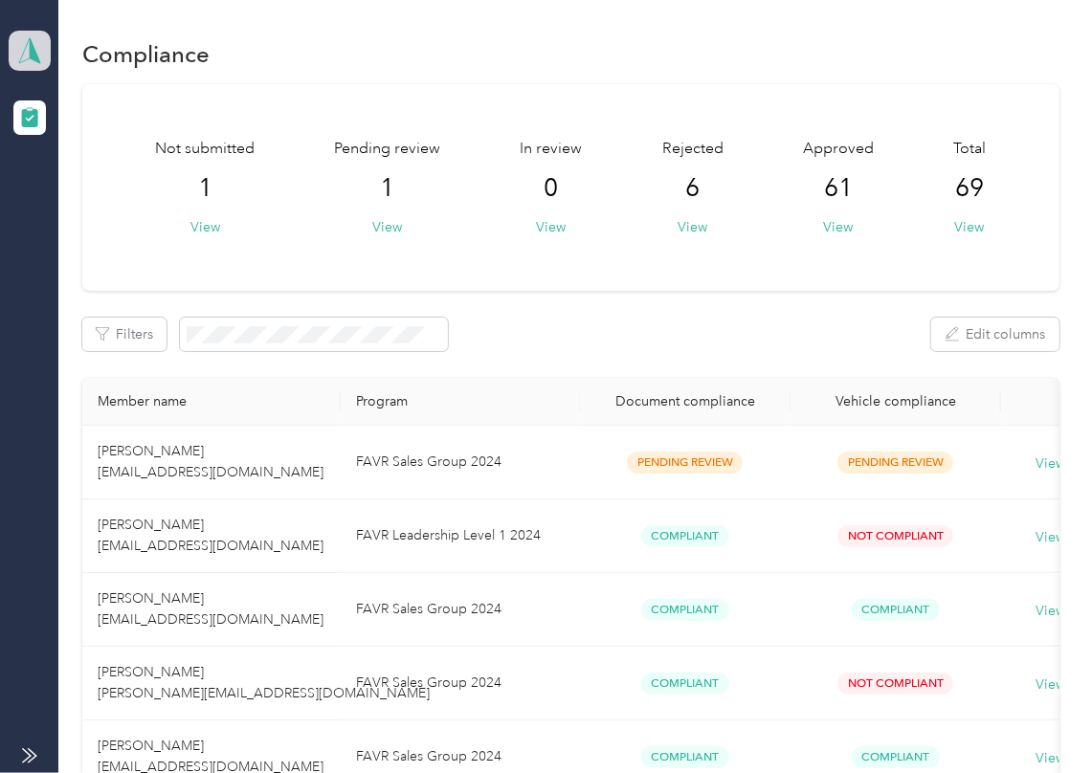
click at [31, 39] on polygon at bounding box center [35, 49] width 11 height 25
click at [82, 196] on div "Log out" at bounding box center [62, 200] width 74 height 20
